Goal: Information Seeking & Learning: Learn about a topic

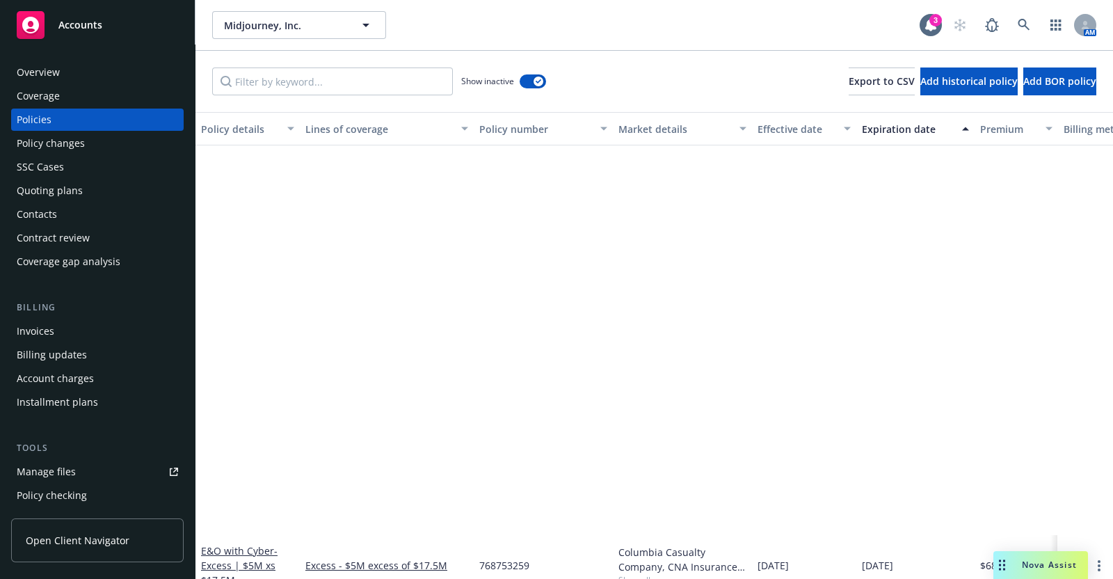
scroll to position [480, 0]
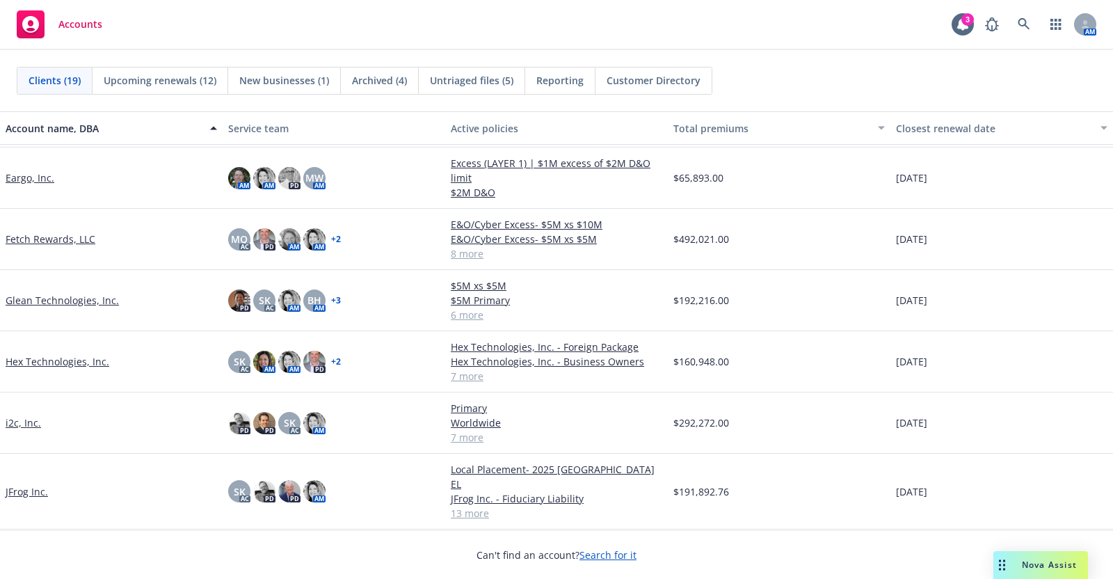
scroll to position [196, 0]
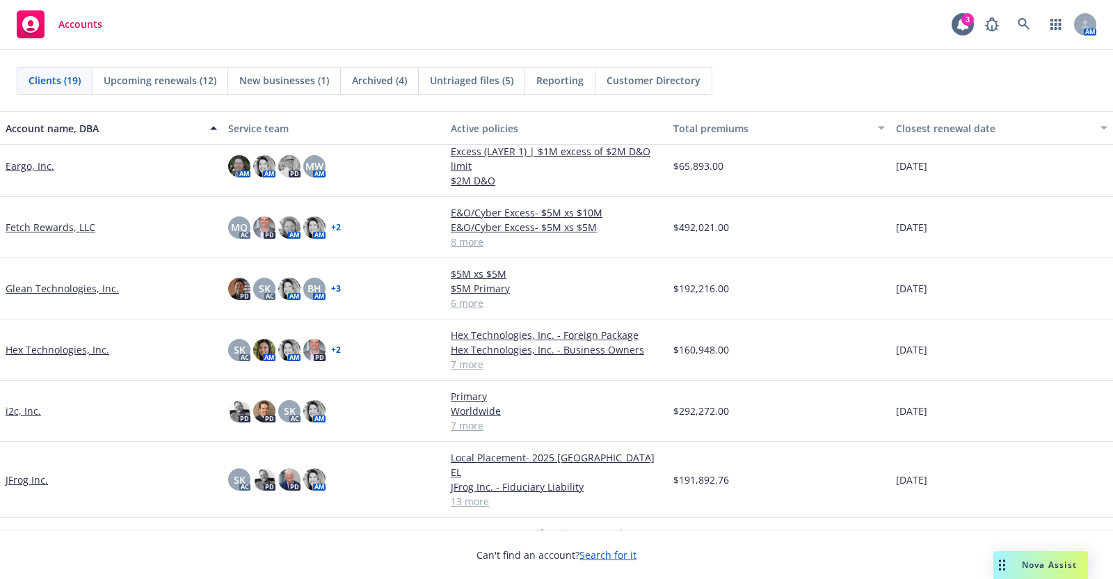
click at [71, 342] on link "Hex Technologies, Inc." at bounding box center [58, 349] width 104 height 15
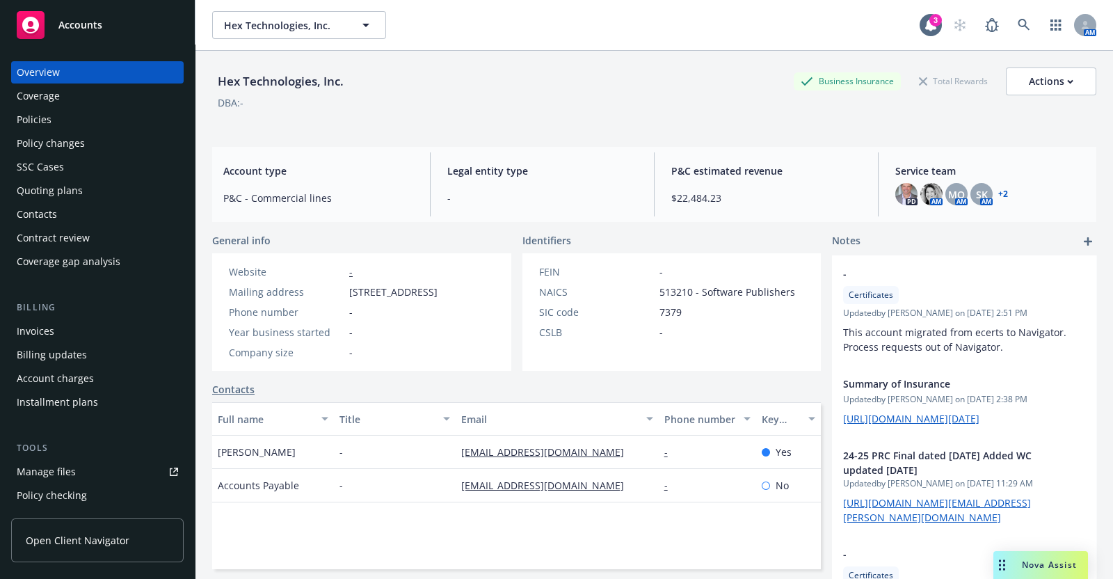
click at [46, 116] on div "Policies" at bounding box center [34, 120] width 35 height 22
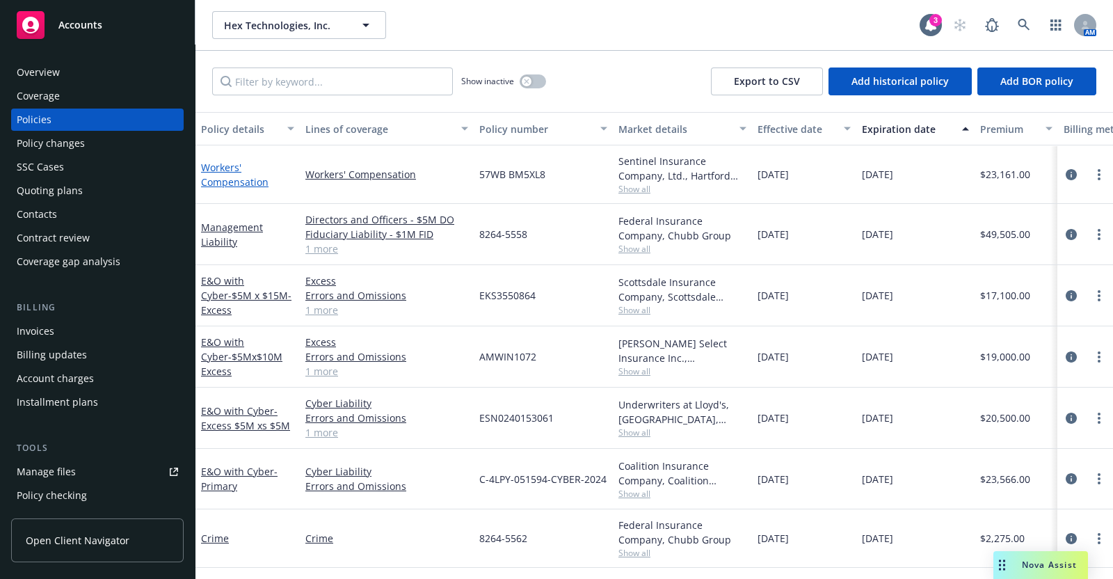
click at [236, 176] on link "Workers' Compensation" at bounding box center [234, 175] width 67 height 28
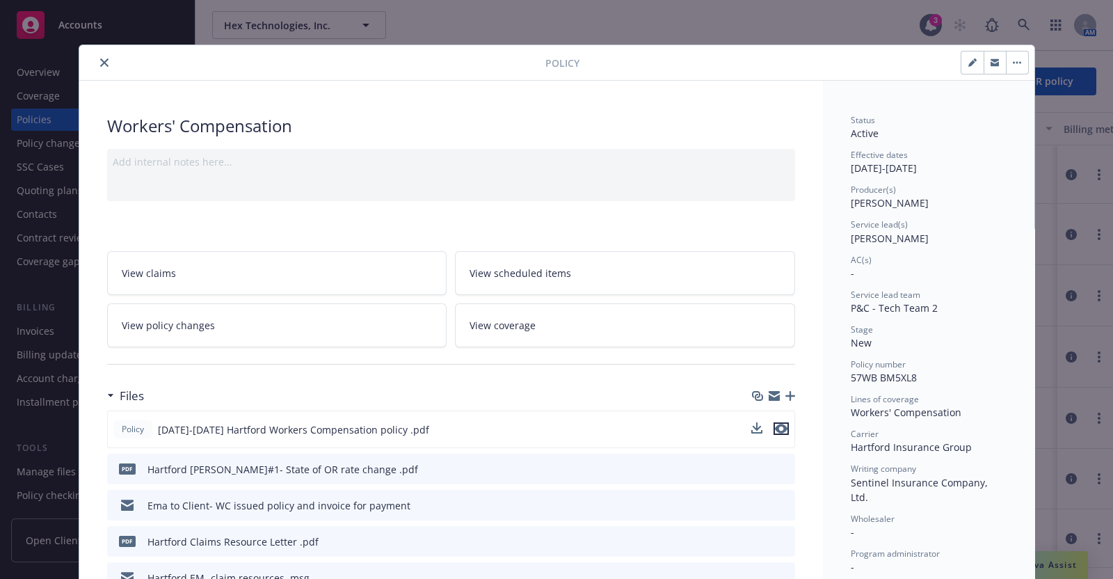
click at [775, 426] on icon "preview file" at bounding box center [781, 429] width 13 height 10
